Goal: Navigation & Orientation: Find specific page/section

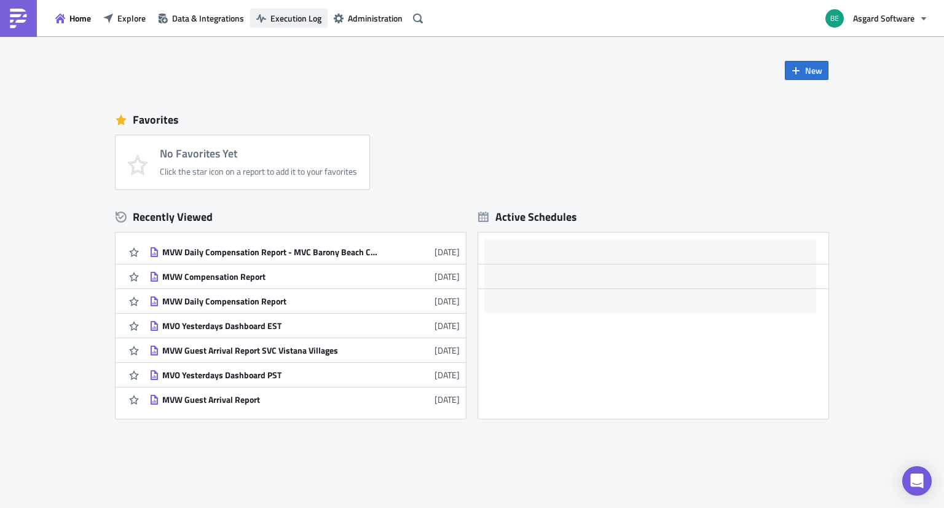
click at [277, 14] on span "Execution Log" at bounding box center [295, 18] width 51 height 13
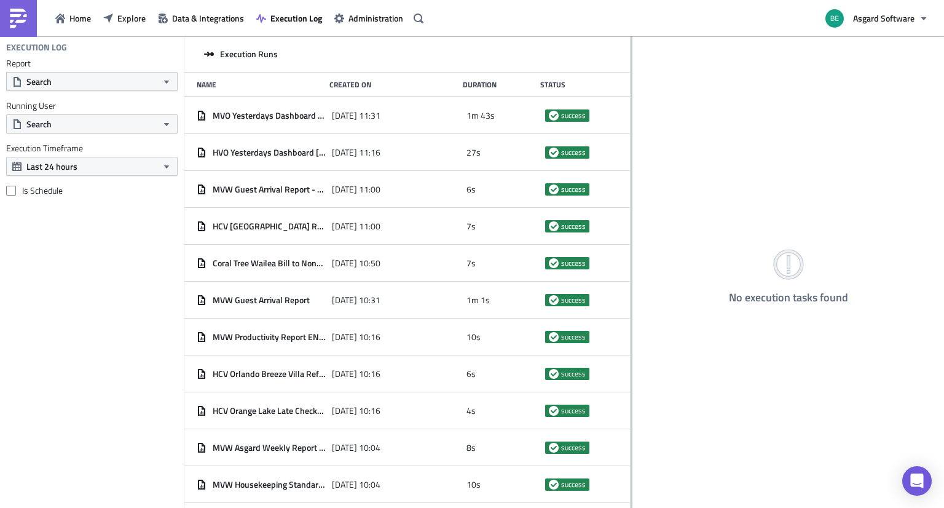
drag, startPoint x: 336, startPoint y: 92, endPoint x: 650, endPoint y: 94, distance: 313.5
click at [632, 94] on div at bounding box center [632, 272] width 2 height 473
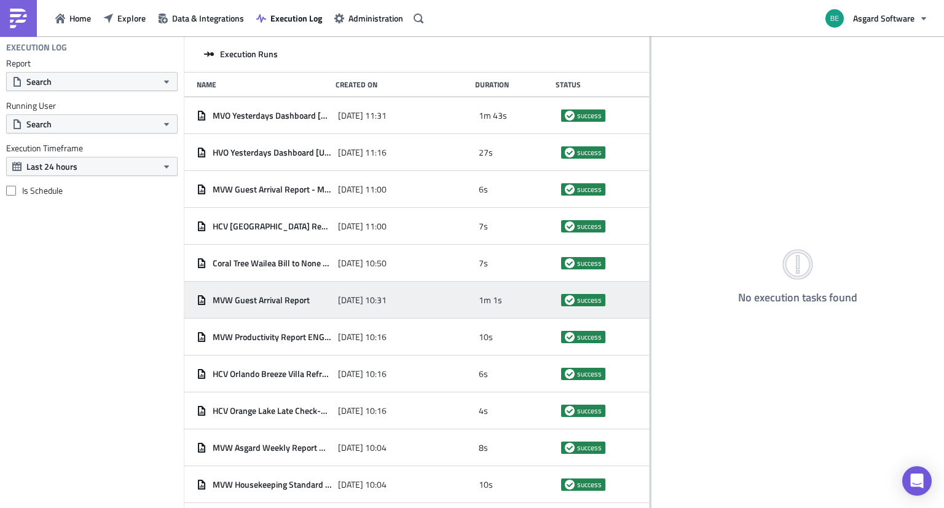
click at [264, 296] on span "MVW Guest Arrival Report" at bounding box center [261, 299] width 97 height 11
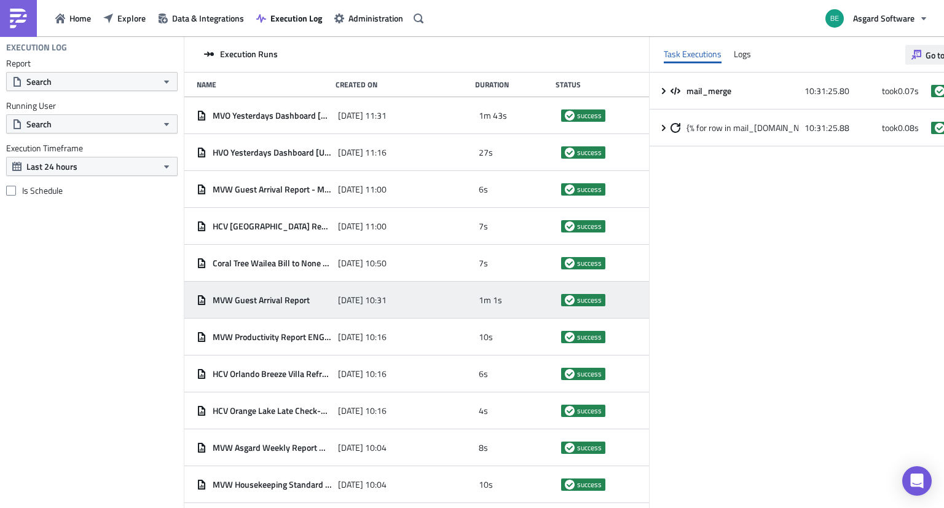
click at [926, 60] on span "Go to Report" at bounding box center [949, 55] width 46 height 13
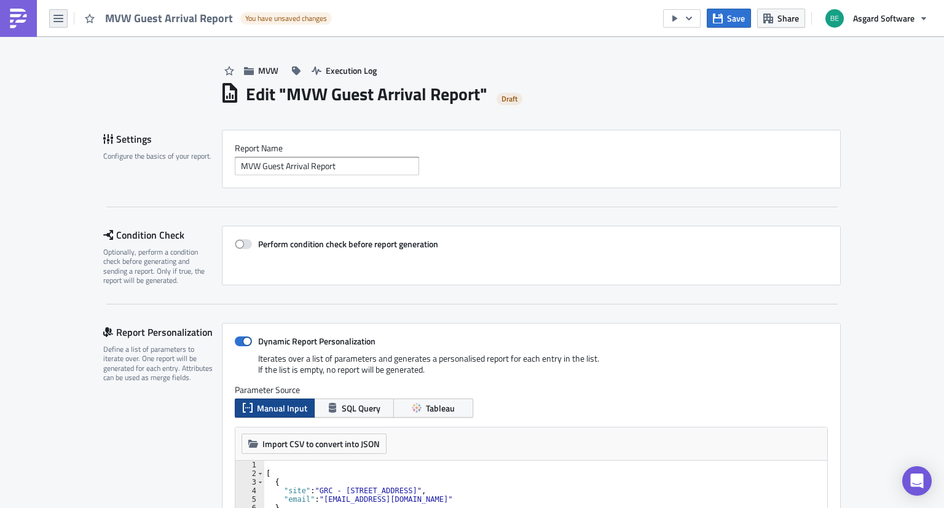
click at [54, 15] on icon "button" at bounding box center [58, 19] width 10 height 10
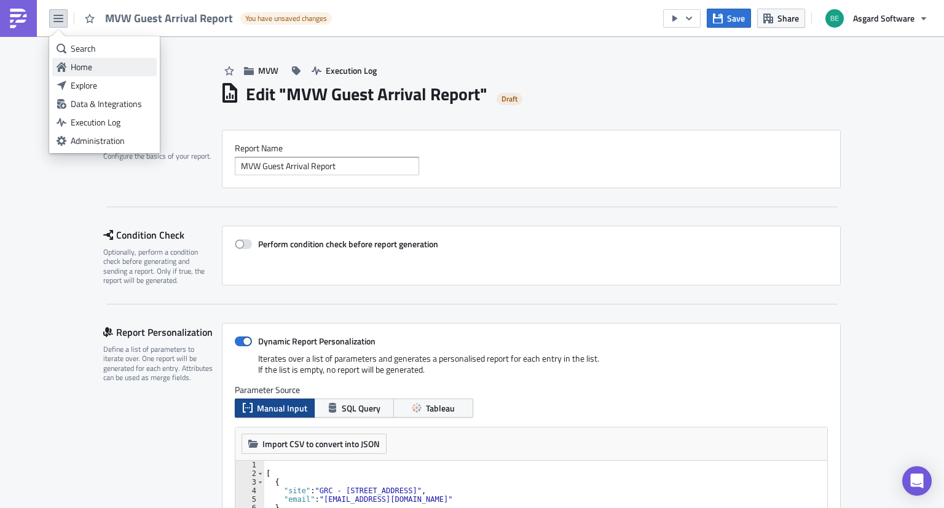
click at [86, 61] on div "Home" at bounding box center [112, 67] width 82 height 12
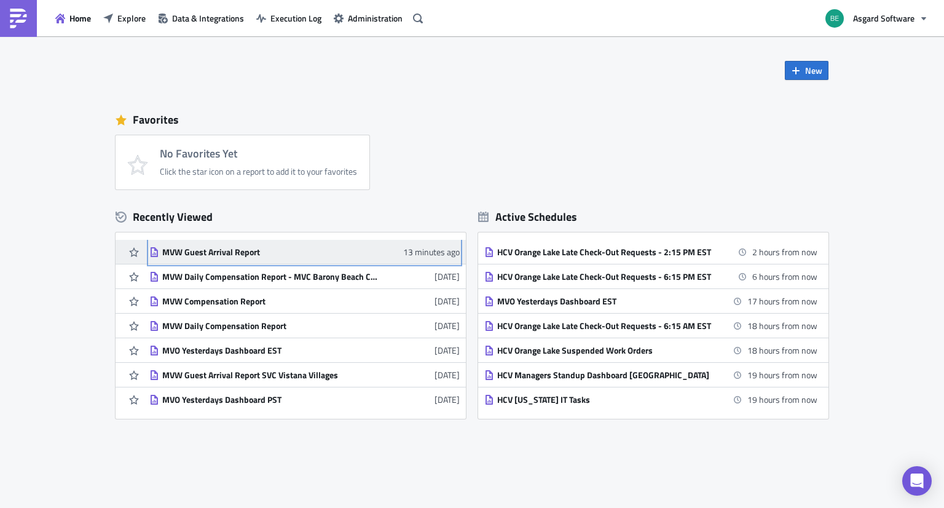
click at [248, 259] on link "MVW Guest Arrival Report 13 minutes ago" at bounding box center [304, 252] width 310 height 24
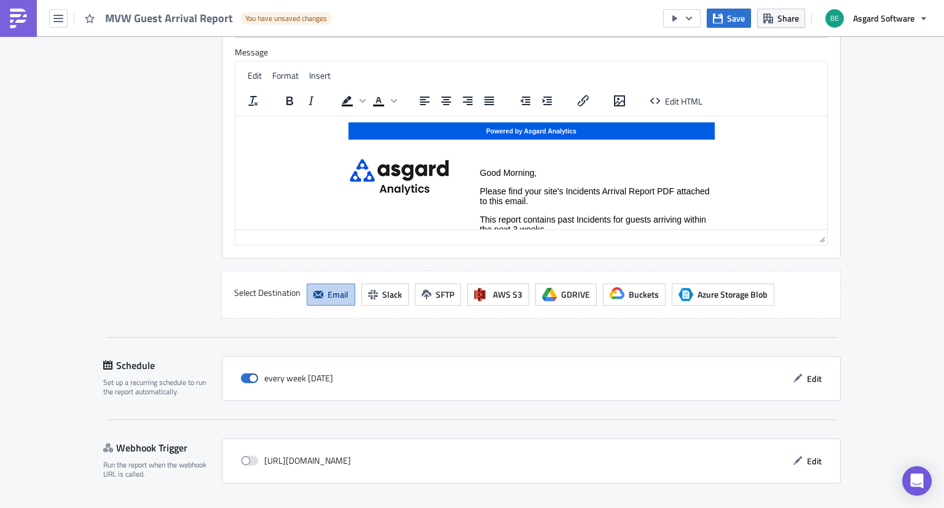
scroll to position [1778, 0]
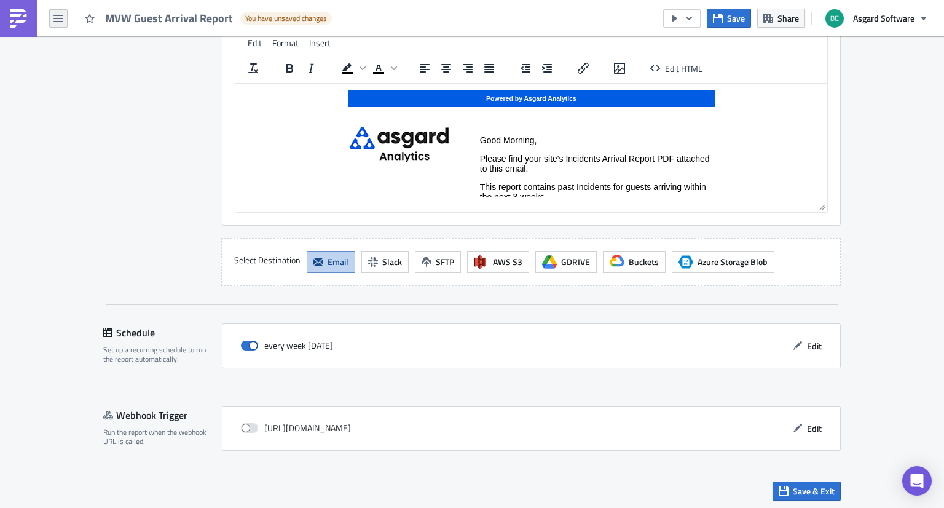
click at [58, 18] on icon "button" at bounding box center [58, 18] width 10 height 7
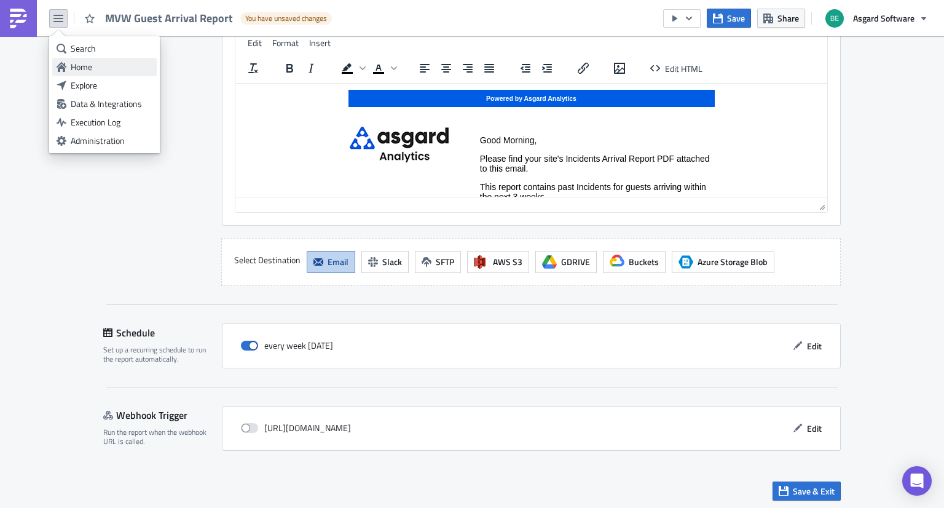
click at [76, 67] on div "Home" at bounding box center [112, 67] width 82 height 12
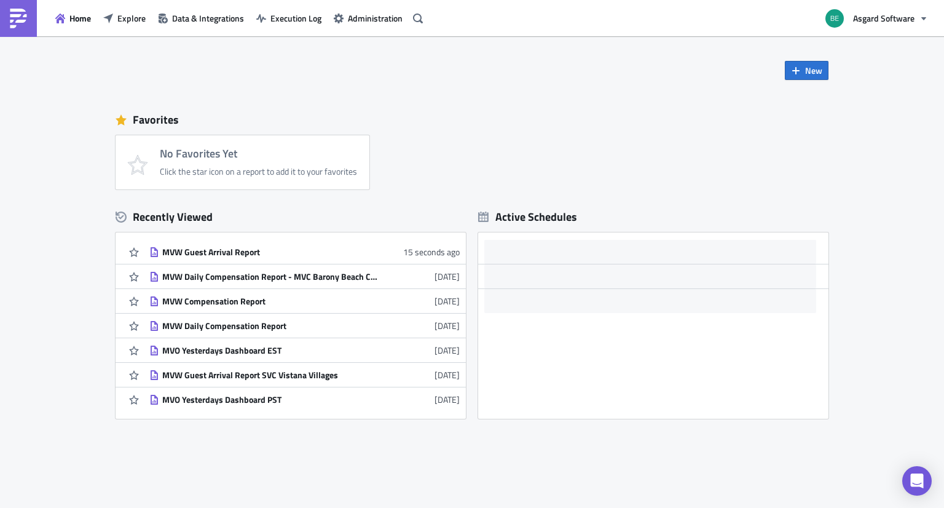
click at [344, 33] on div "Home Explore Data & Integrations Execution Log Administration" at bounding box center [213, 18] width 427 height 36
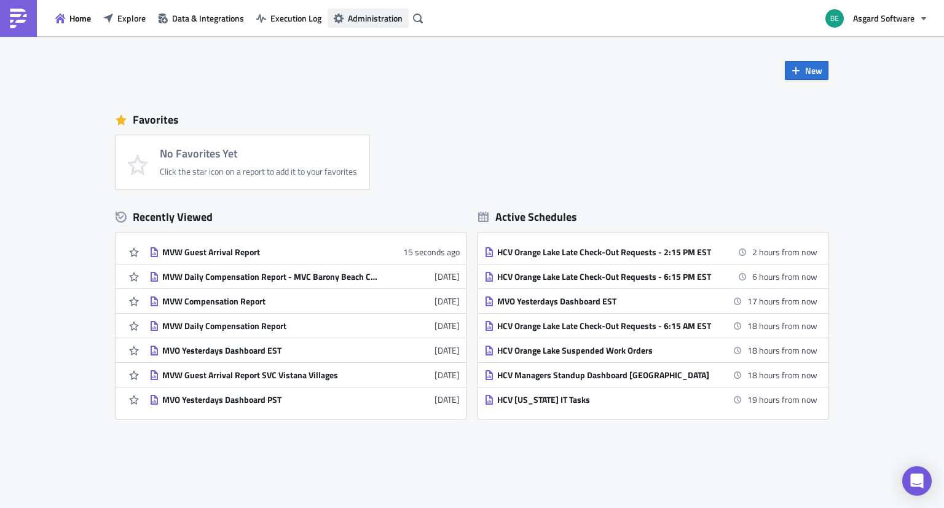
click at [368, 21] on span "Administration" at bounding box center [375, 18] width 55 height 13
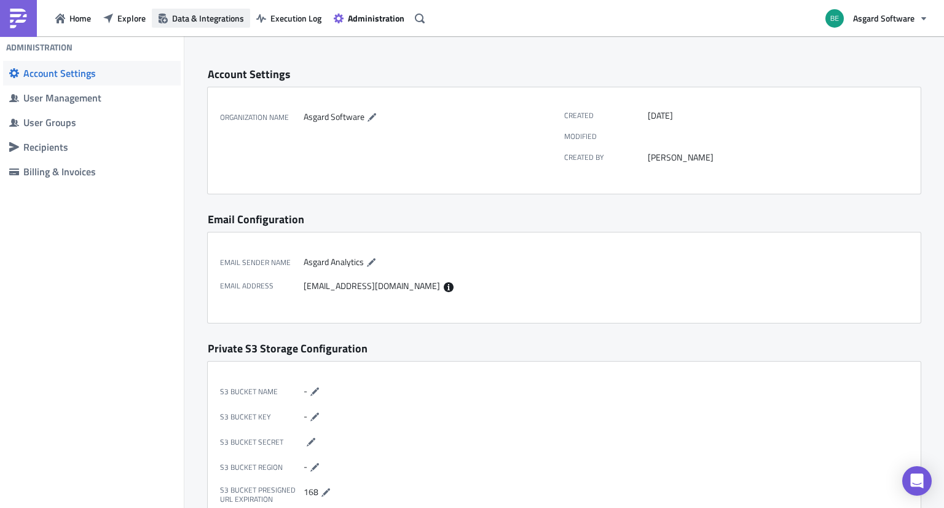
click at [216, 25] on button "Data & Integrations" at bounding box center [201, 18] width 98 height 19
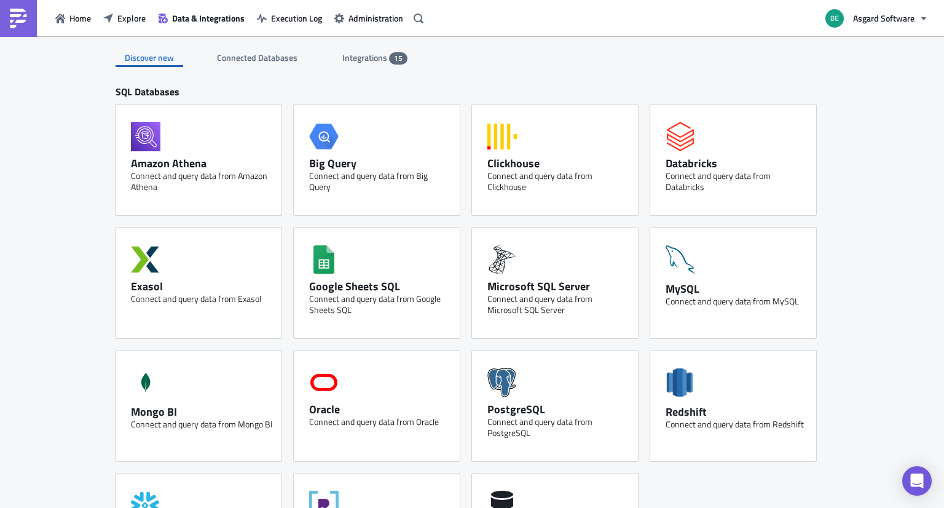
click at [363, 61] on span "Integrations" at bounding box center [365, 57] width 47 height 13
